Goal: Task Accomplishment & Management: Complete application form

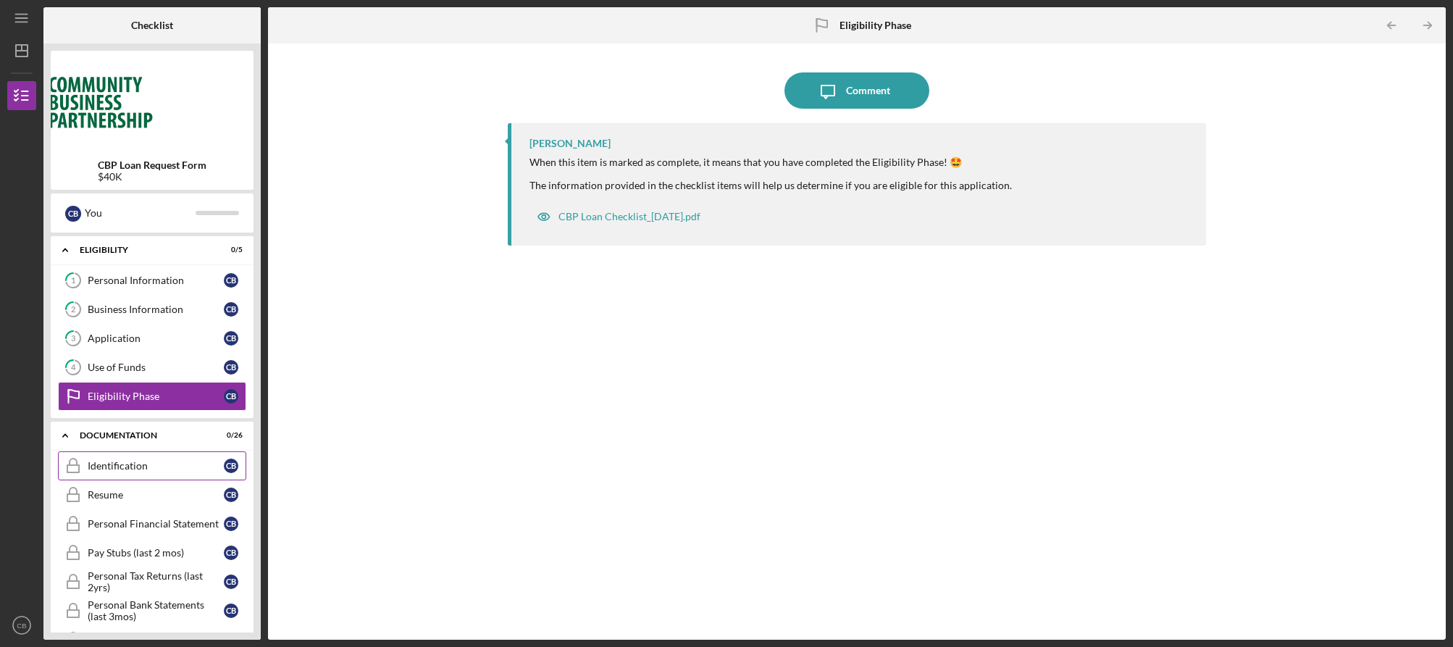
click at [150, 470] on div "Identification" at bounding box center [156, 466] width 136 height 12
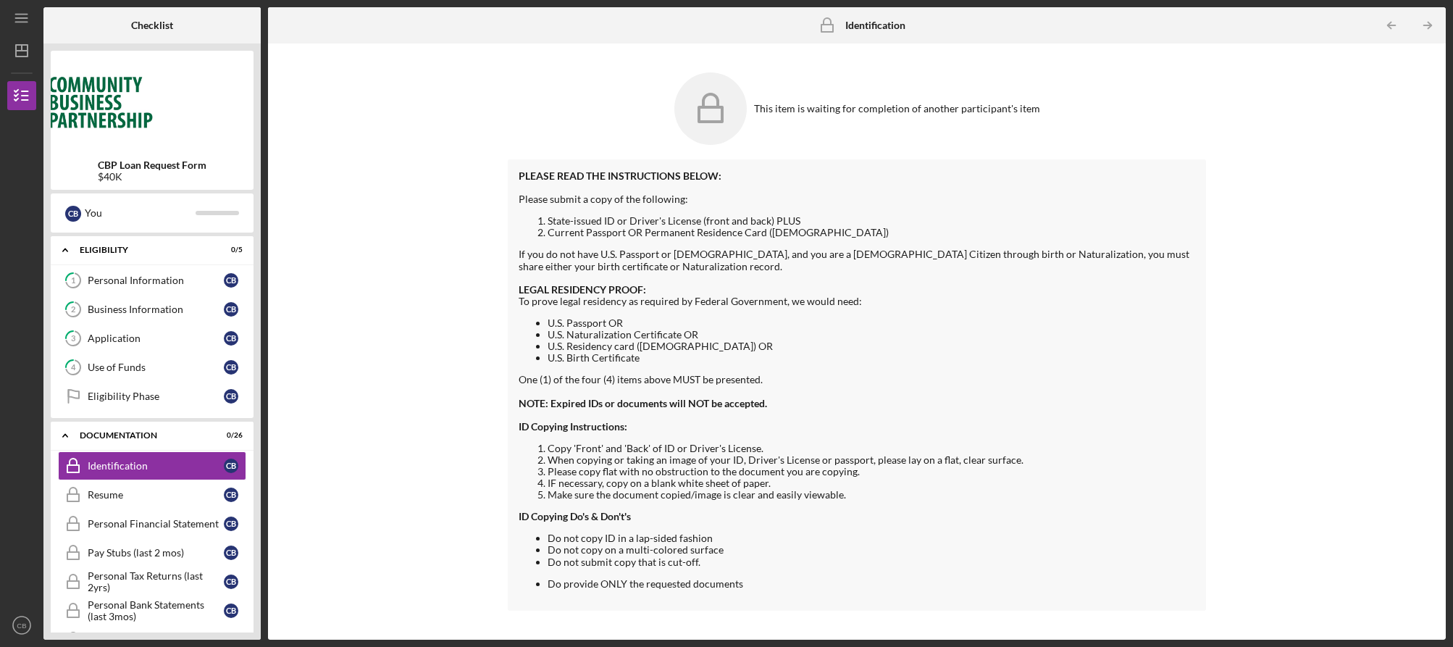
click at [690, 98] on icon at bounding box center [710, 108] width 72 height 72
click at [725, 105] on icon at bounding box center [710, 108] width 72 height 72
click at [96, 493] on div "Resume" at bounding box center [156, 495] width 136 height 12
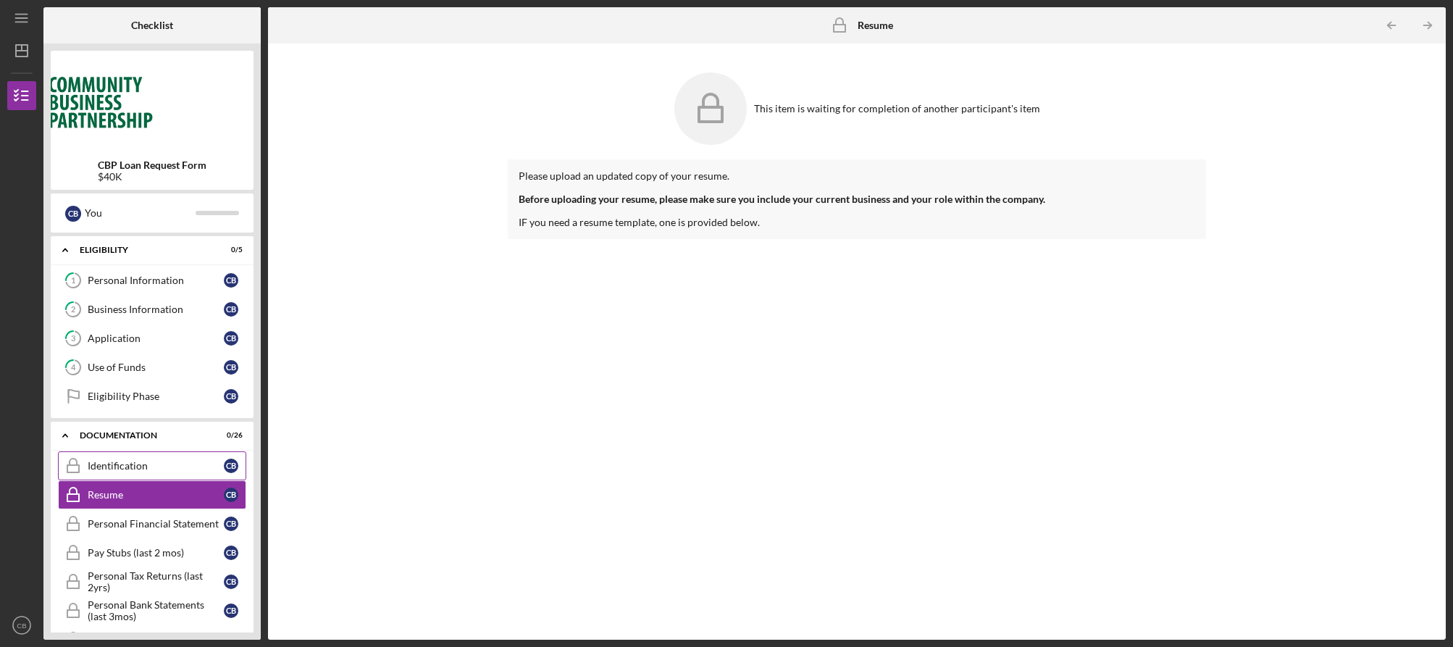
click at [110, 460] on div "Identification" at bounding box center [156, 466] width 136 height 12
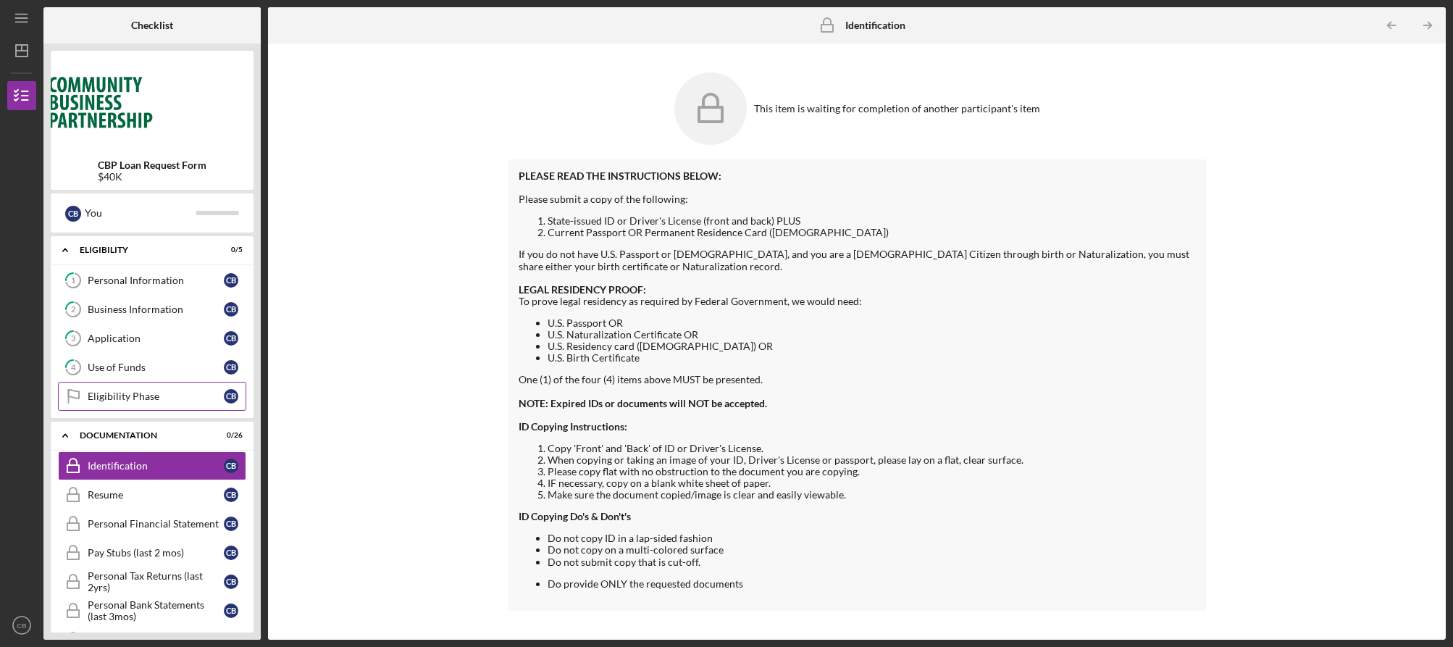
click at [104, 402] on link "Eligibility Phase Eligibility Phase C B" at bounding box center [152, 396] width 188 height 29
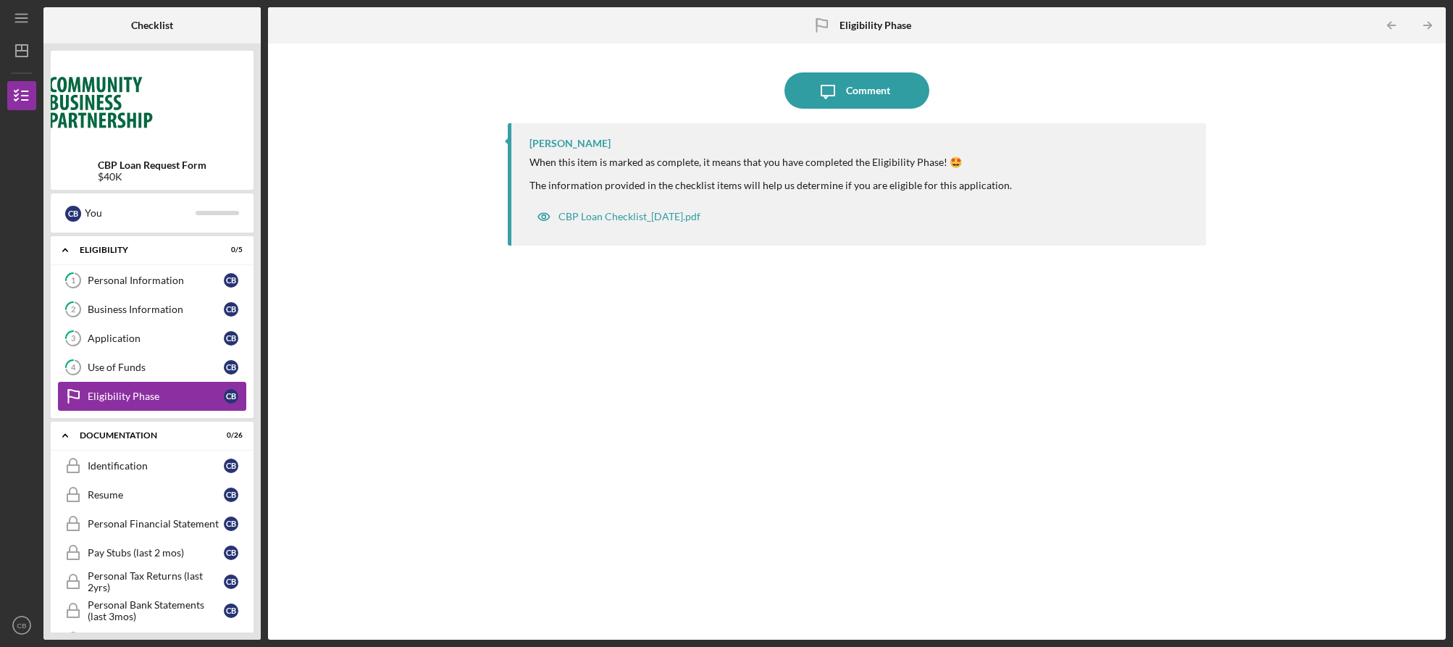
click at [120, 398] on div "Eligibility Phase" at bounding box center [156, 396] width 136 height 12
click at [864, 26] on b "Eligibility Phase" at bounding box center [876, 26] width 72 height 12
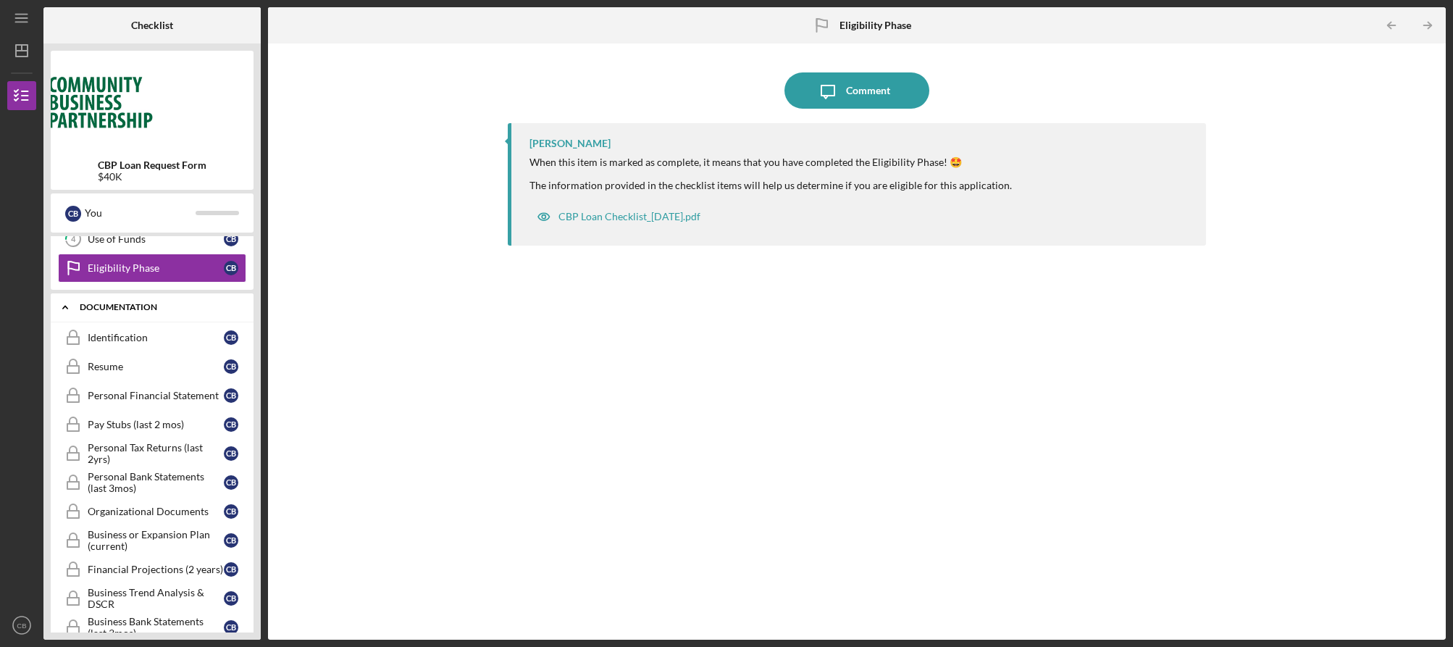
scroll to position [129, 0]
click at [67, 309] on icon "Icon/Expander" at bounding box center [65, 306] width 29 height 29
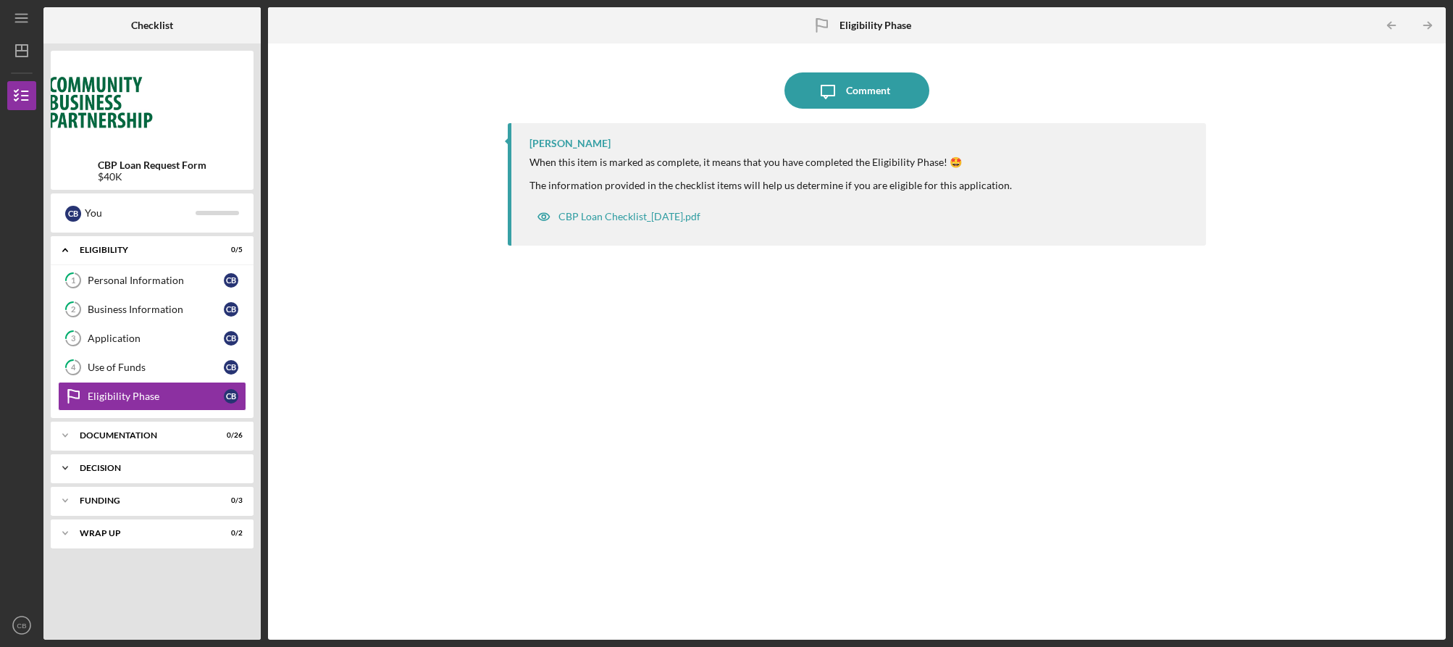
click at [120, 472] on div "Decision" at bounding box center [158, 468] width 156 height 9
click at [117, 538] on div "Funding" at bounding box center [158, 537] width 156 height 9
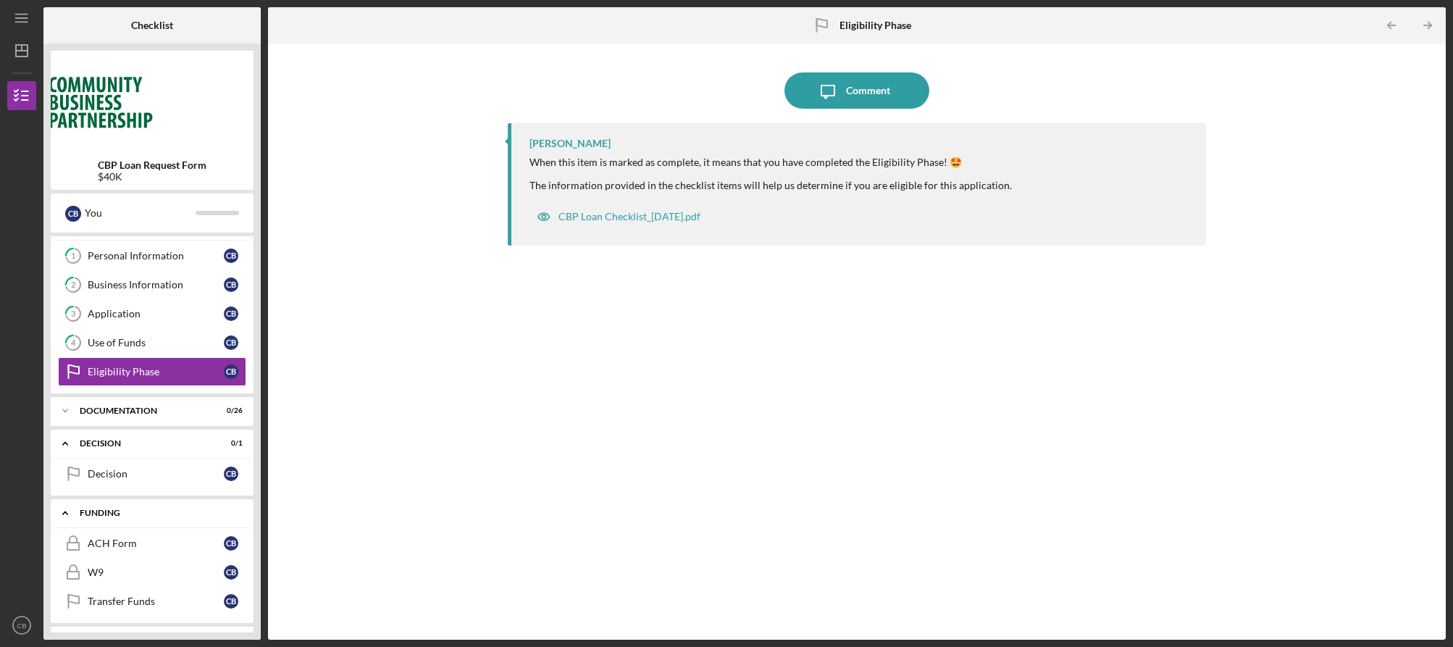
scroll to position [55, 0]
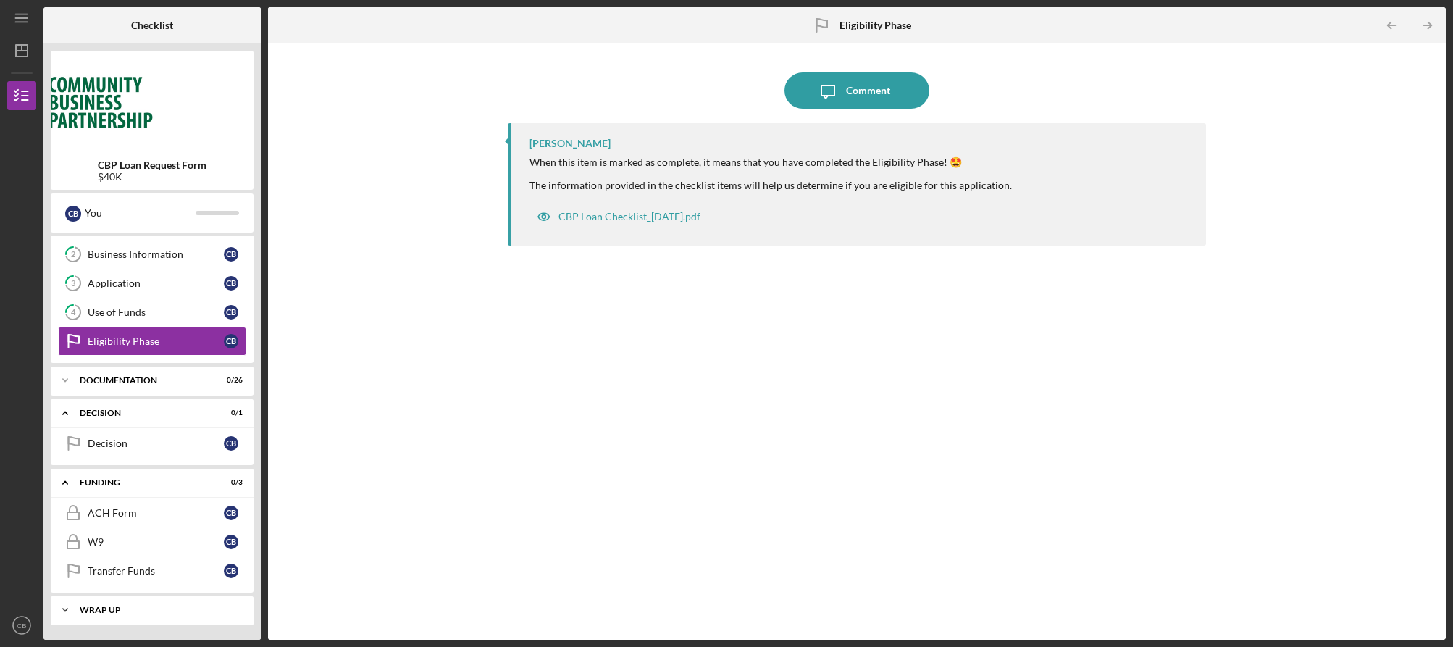
click at [127, 620] on div "Icon/Expander Wrap up 0 / 2" at bounding box center [152, 609] width 203 height 29
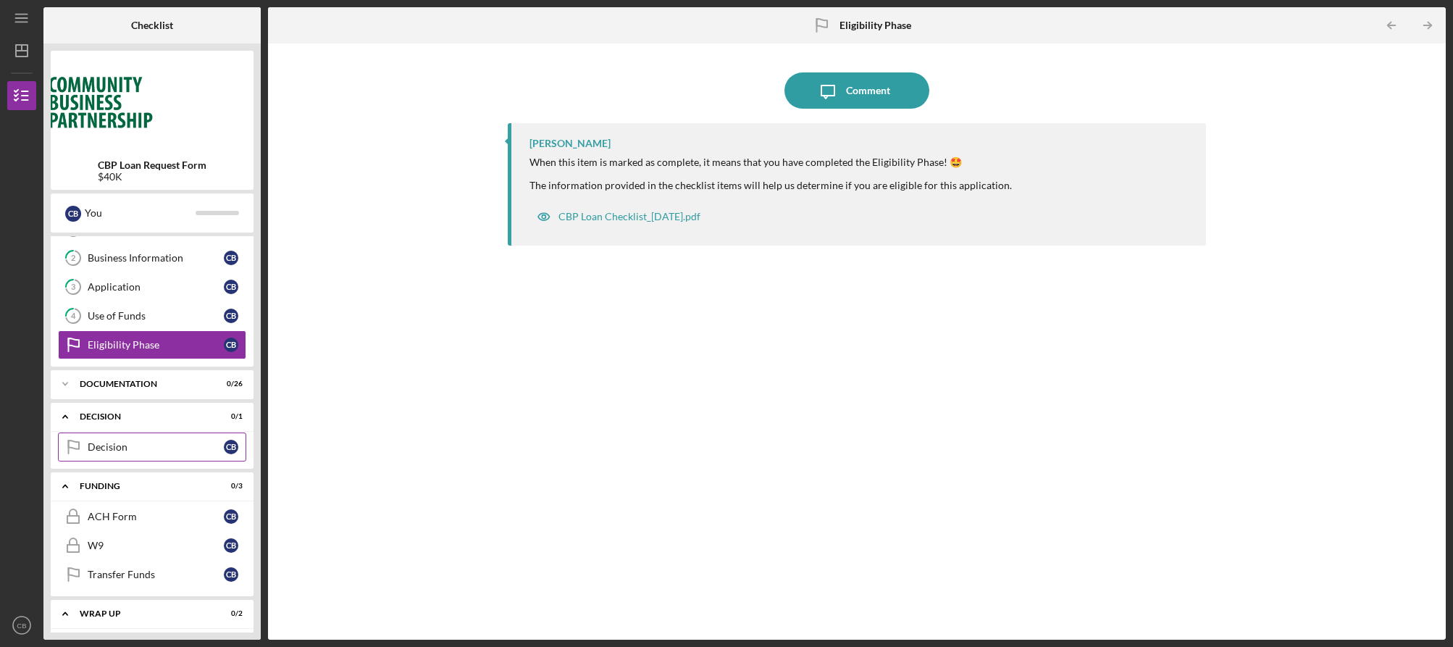
scroll to position [0, 0]
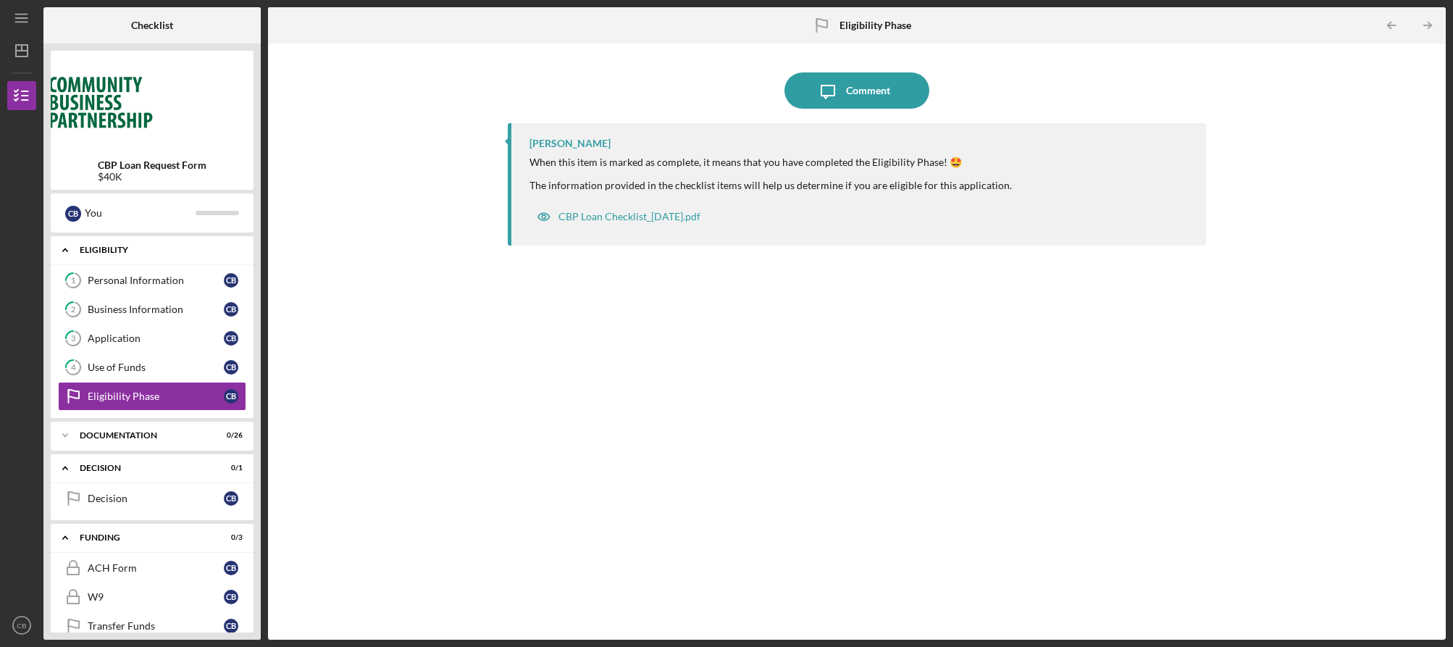
click at [72, 250] on icon "Icon/Expander" at bounding box center [65, 249] width 29 height 29
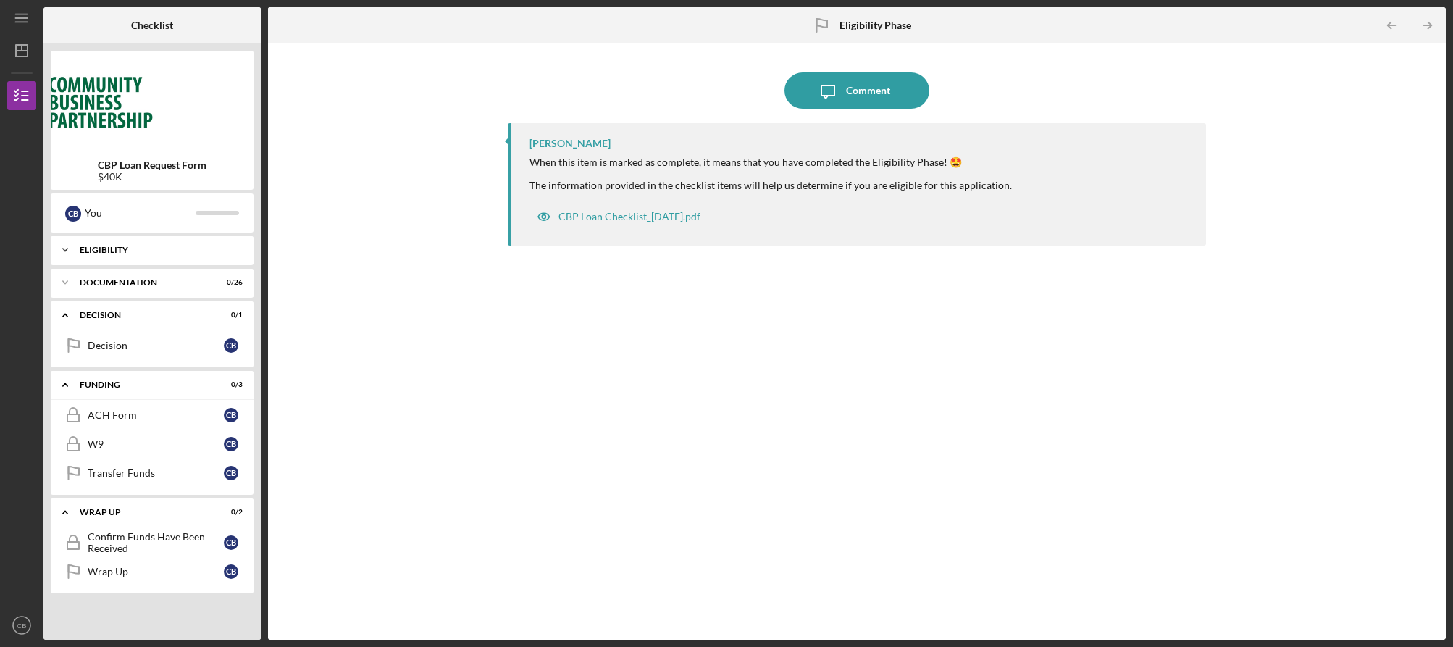
click at [72, 250] on icon "Icon/Expander" at bounding box center [65, 249] width 29 height 29
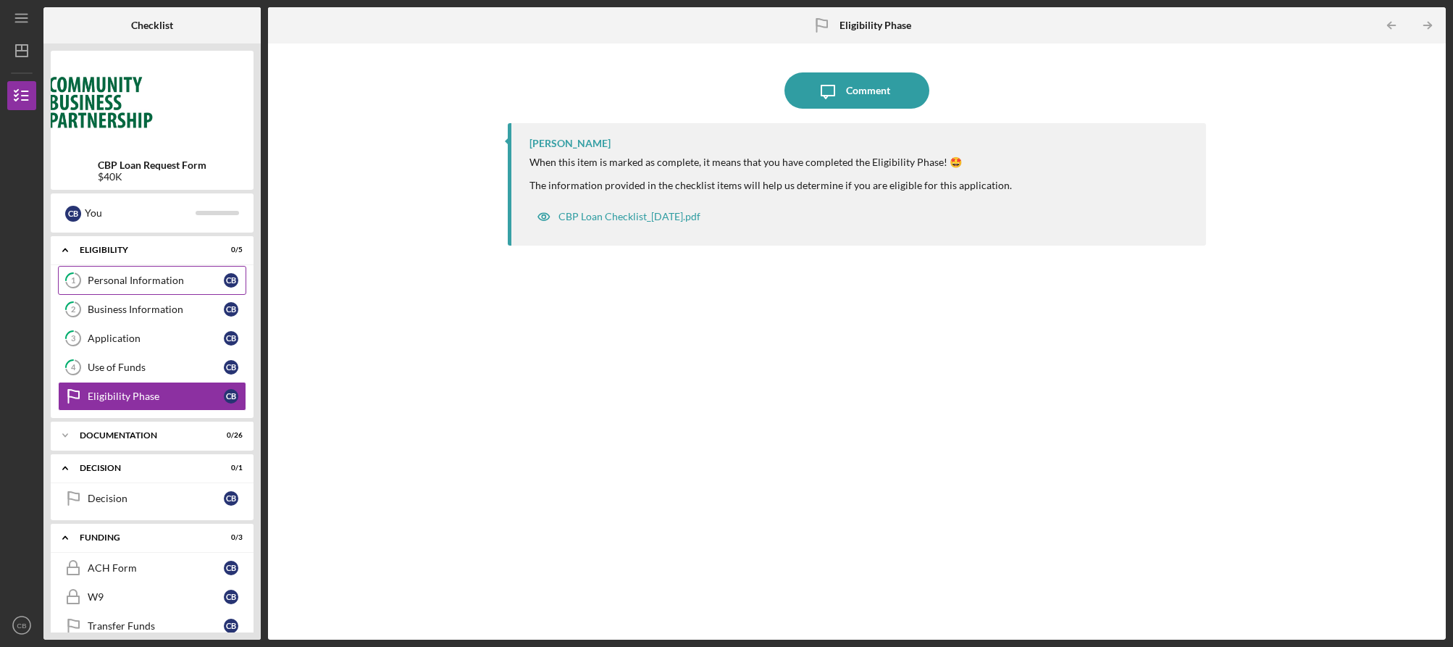
click at [153, 285] on div "Personal Information" at bounding box center [156, 281] width 136 height 12
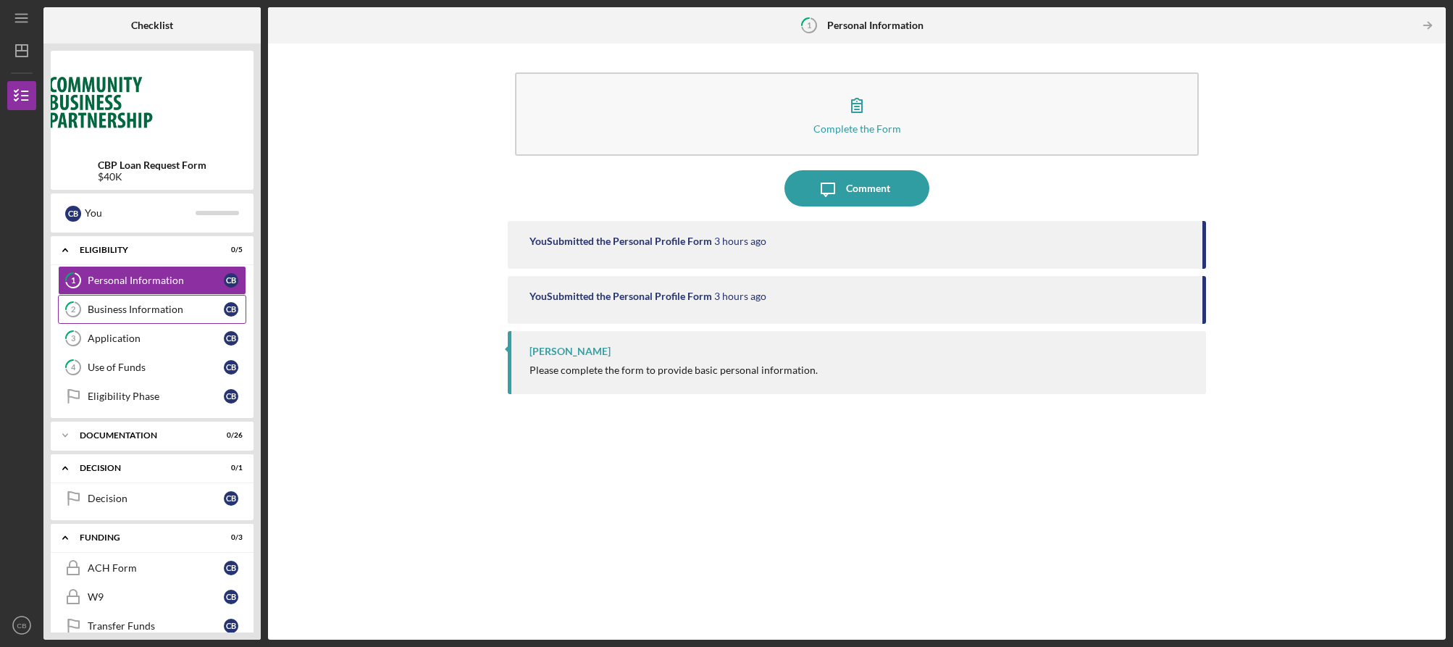
click at [135, 306] on div "Business Information" at bounding box center [156, 310] width 136 height 12
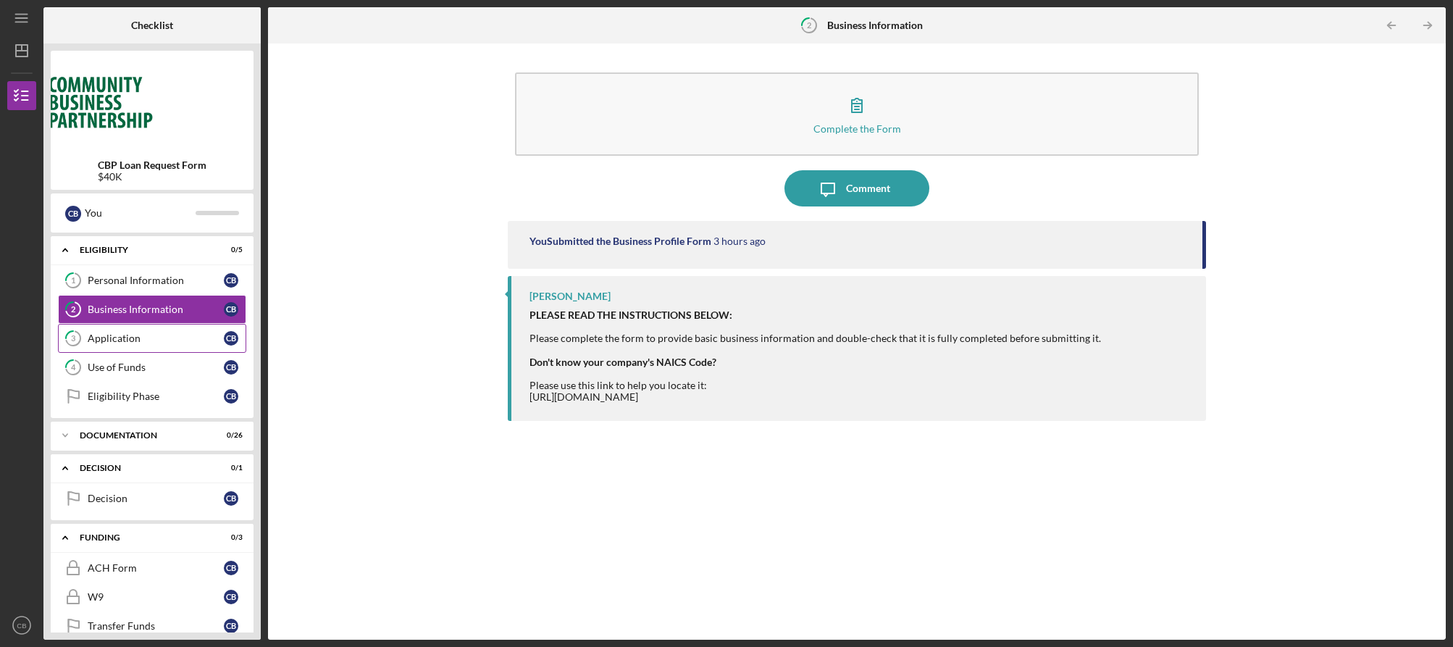
click at [141, 340] on div "Application" at bounding box center [156, 339] width 136 height 12
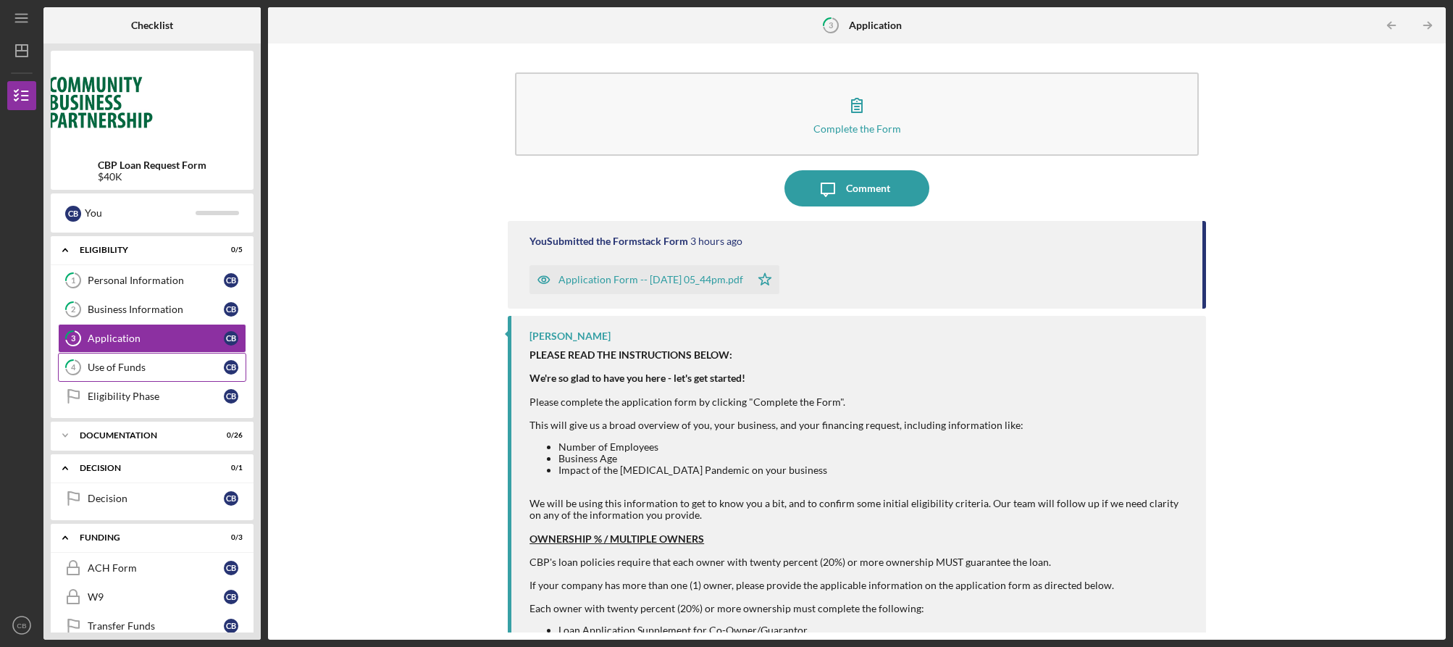
click at [135, 367] on div "Use of Funds" at bounding box center [156, 367] width 136 height 12
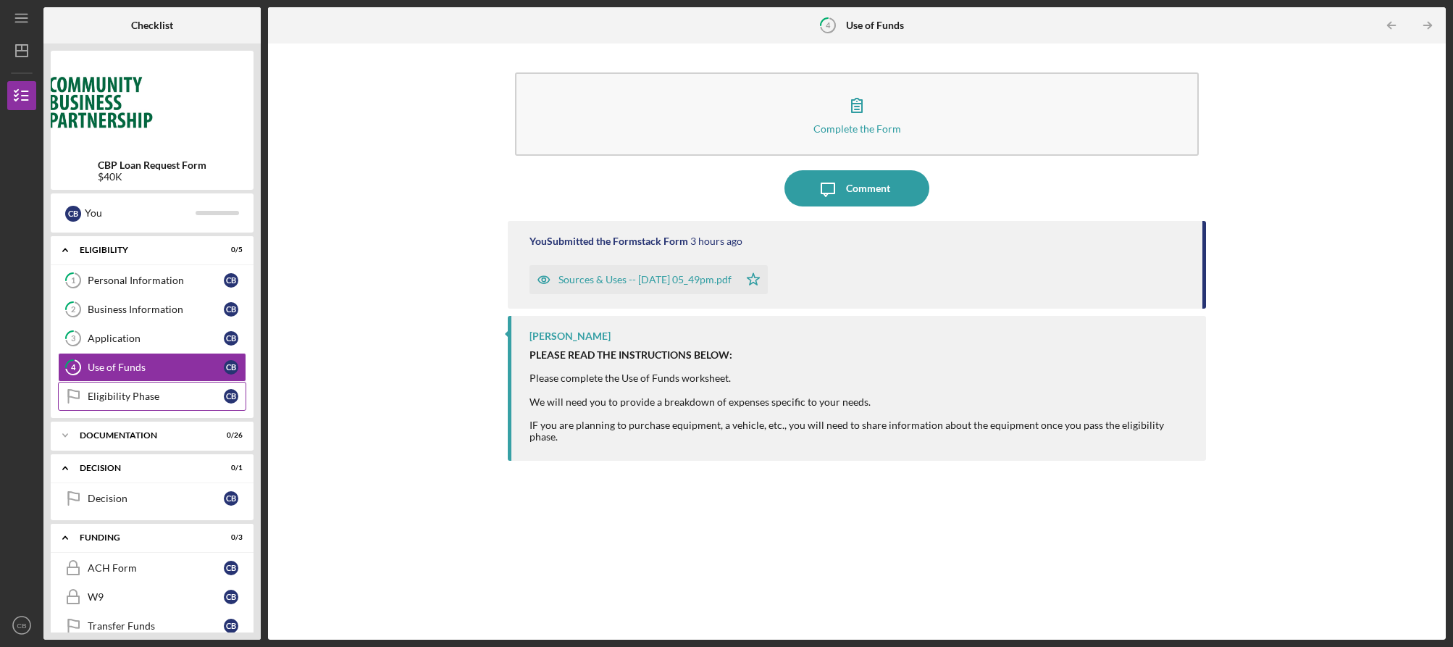
click at [115, 401] on div "Eligibility Phase" at bounding box center [156, 396] width 136 height 12
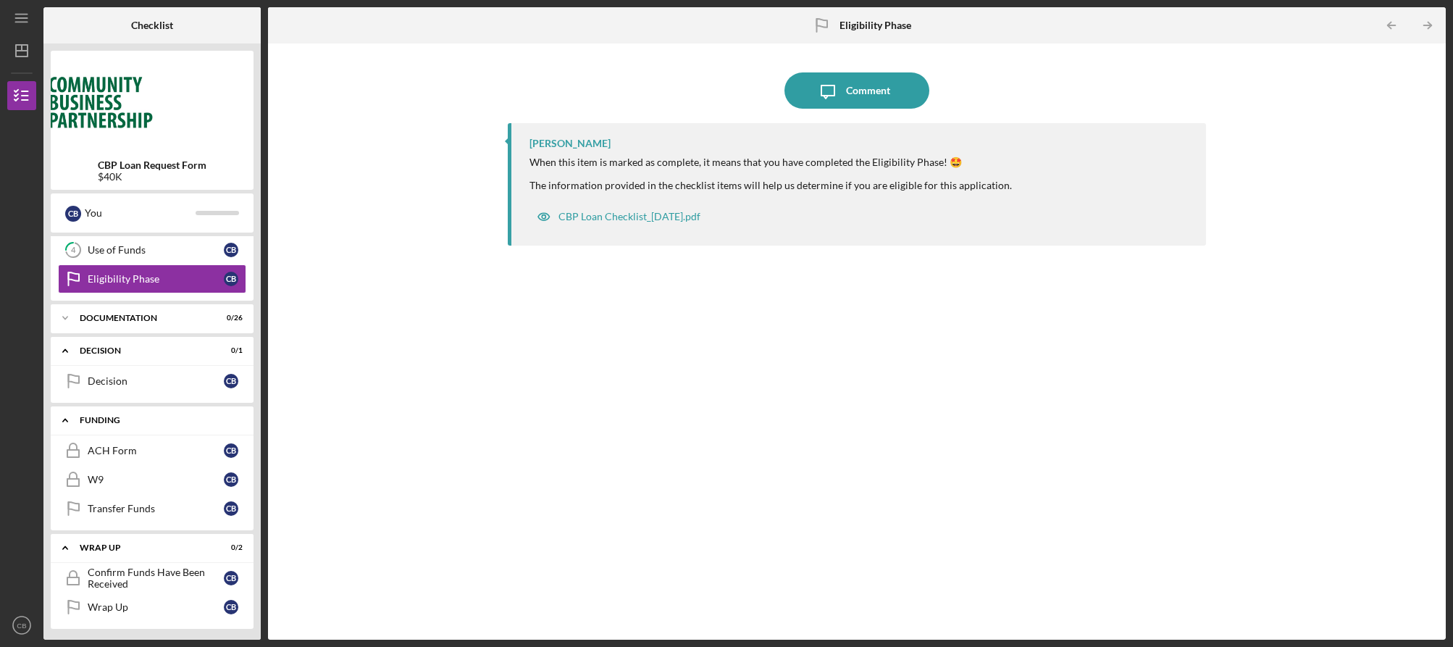
scroll to position [121, 0]
